Goal: Transaction & Acquisition: Download file/media

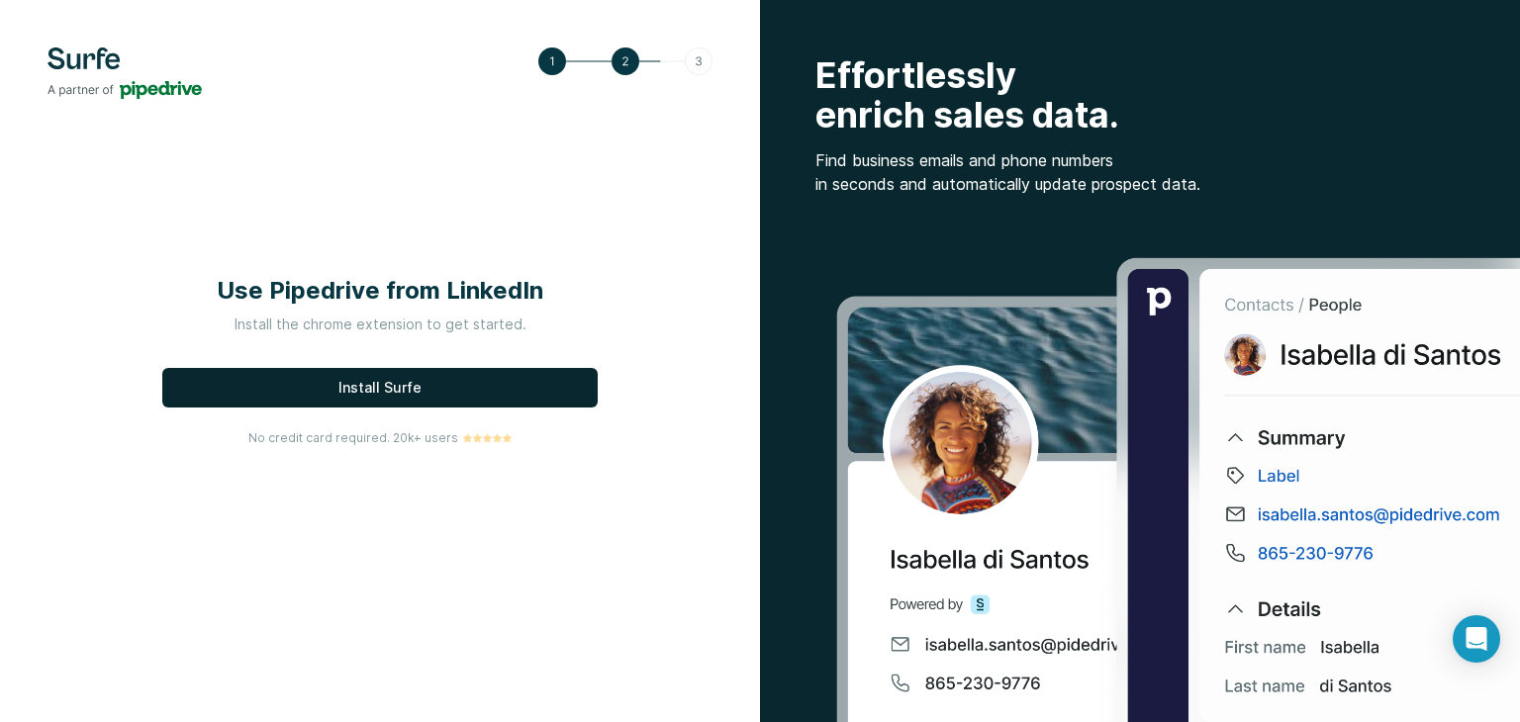
click at [388, 387] on span "Install Surfe" at bounding box center [379, 388] width 83 height 20
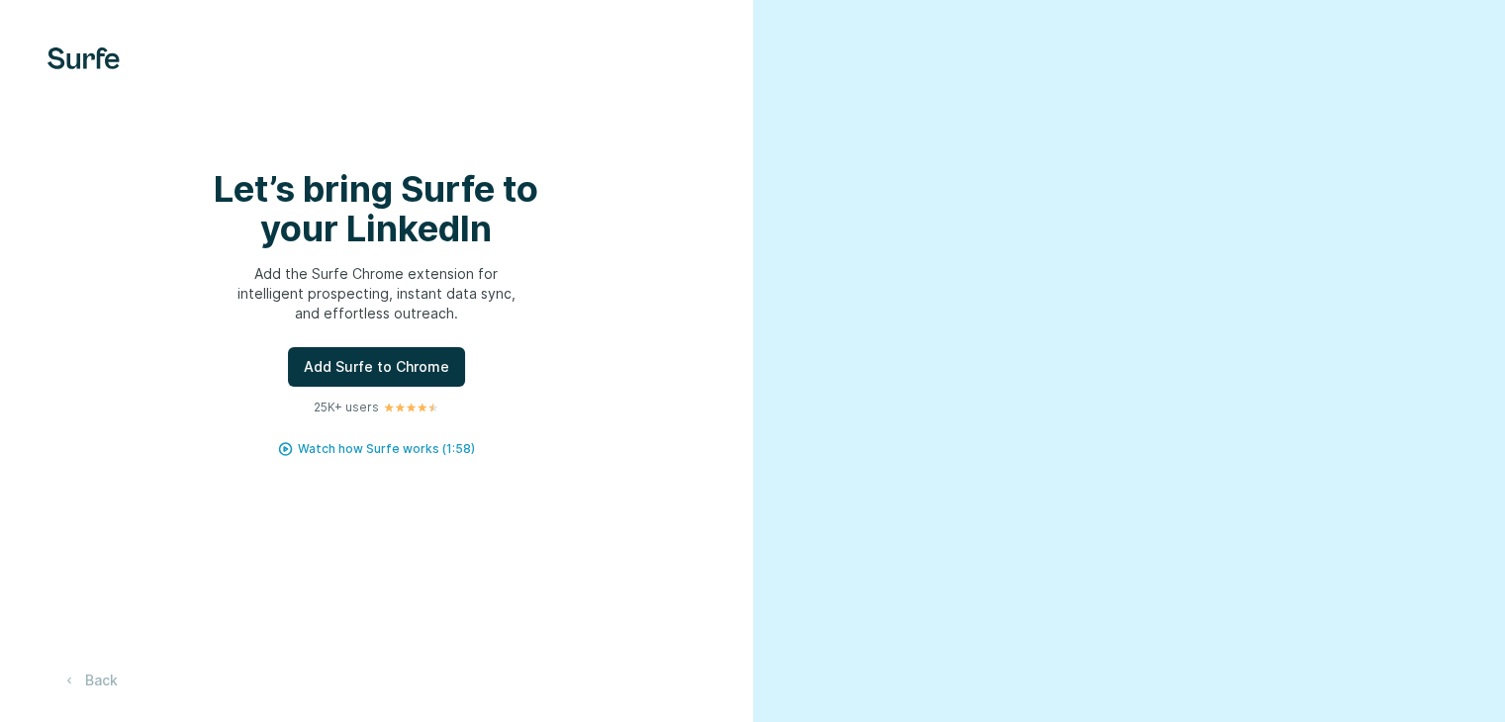
click at [607, 387] on div "Add Surfe to Chrome" at bounding box center [377, 367] width 674 height 40
